Goal: Task Accomplishment & Management: Use online tool/utility

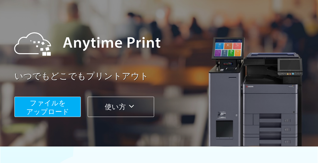
click at [39, 107] on span "ファイルを ​​アップロード" at bounding box center [47, 107] width 43 height 16
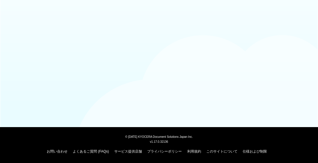
scroll to position [29, 0]
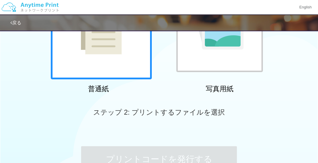
scroll to position [75, 0]
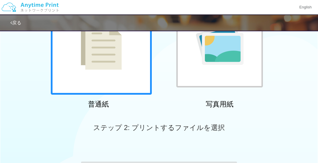
click at [96, 57] on img at bounding box center [101, 43] width 41 height 51
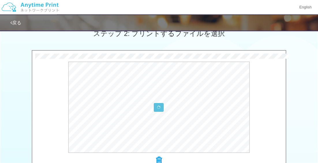
scroll to position [152, 0]
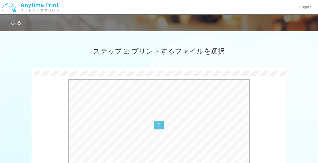
click at [63, 76] on div "× 様式15号_公共職業訓練等受講証明書（8月分_高梨直子様）.pdf" at bounding box center [159, 126] width 254 height 111
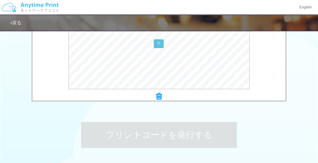
scroll to position [276, 0]
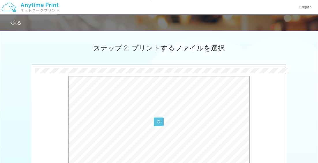
scroll to position [152, 0]
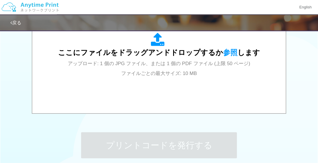
scroll to position [193, 0]
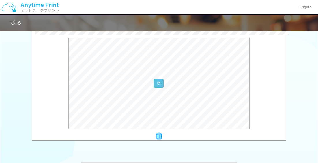
click at [7, 76] on div "0.3 MB 様式15号_公共職業訓練等受講証明書（8月分_[PERSON_NAME]）.pdf Check Error × 様式15号_公共職業訓練等受講証…" at bounding box center [159, 85] width 318 height 118
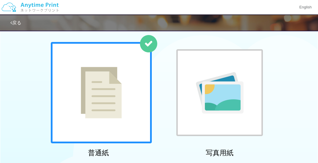
scroll to position [0, 0]
